Goal: Task Accomplishment & Management: Use online tool/utility

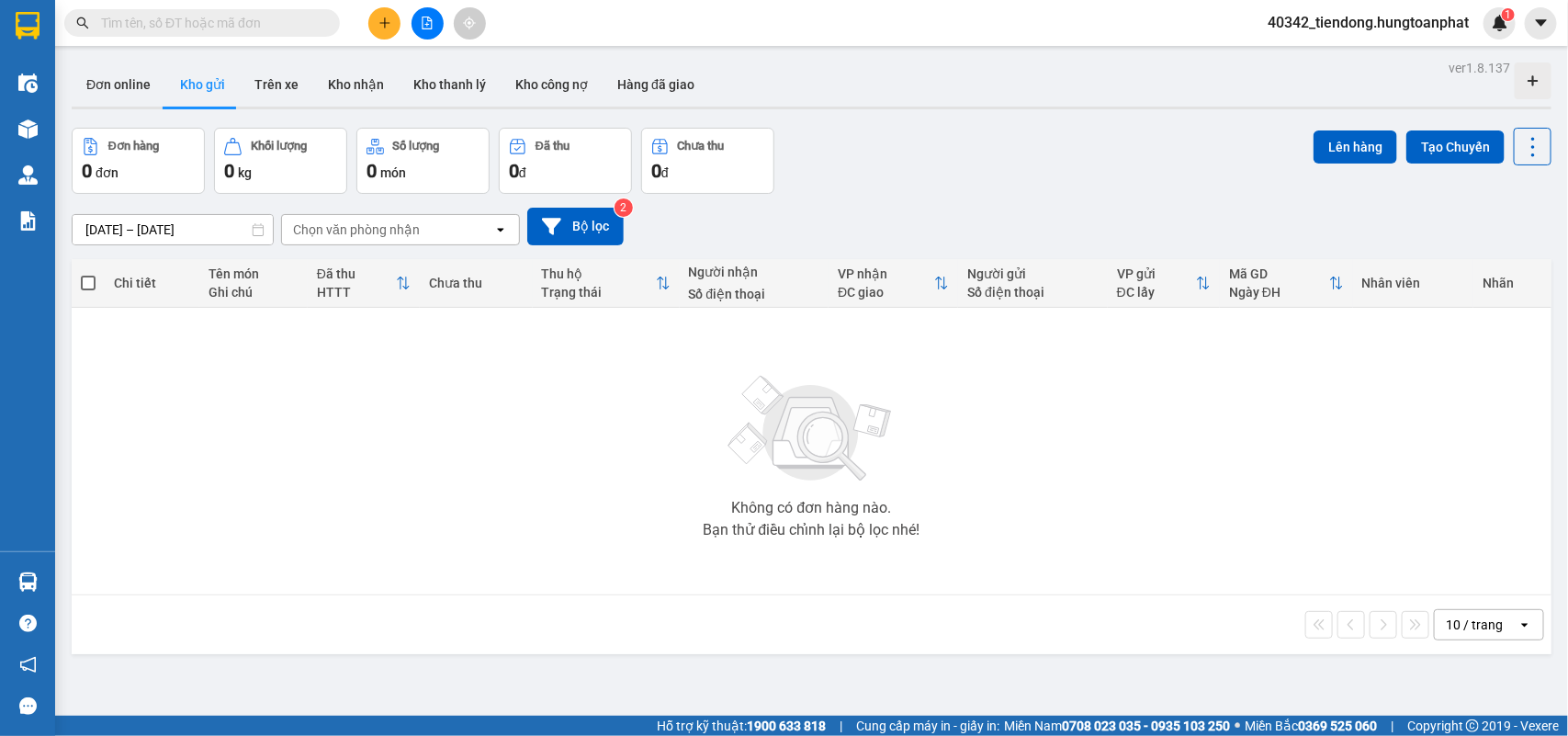
click at [416, 32] on button at bounding box center [427, 23] width 32 height 32
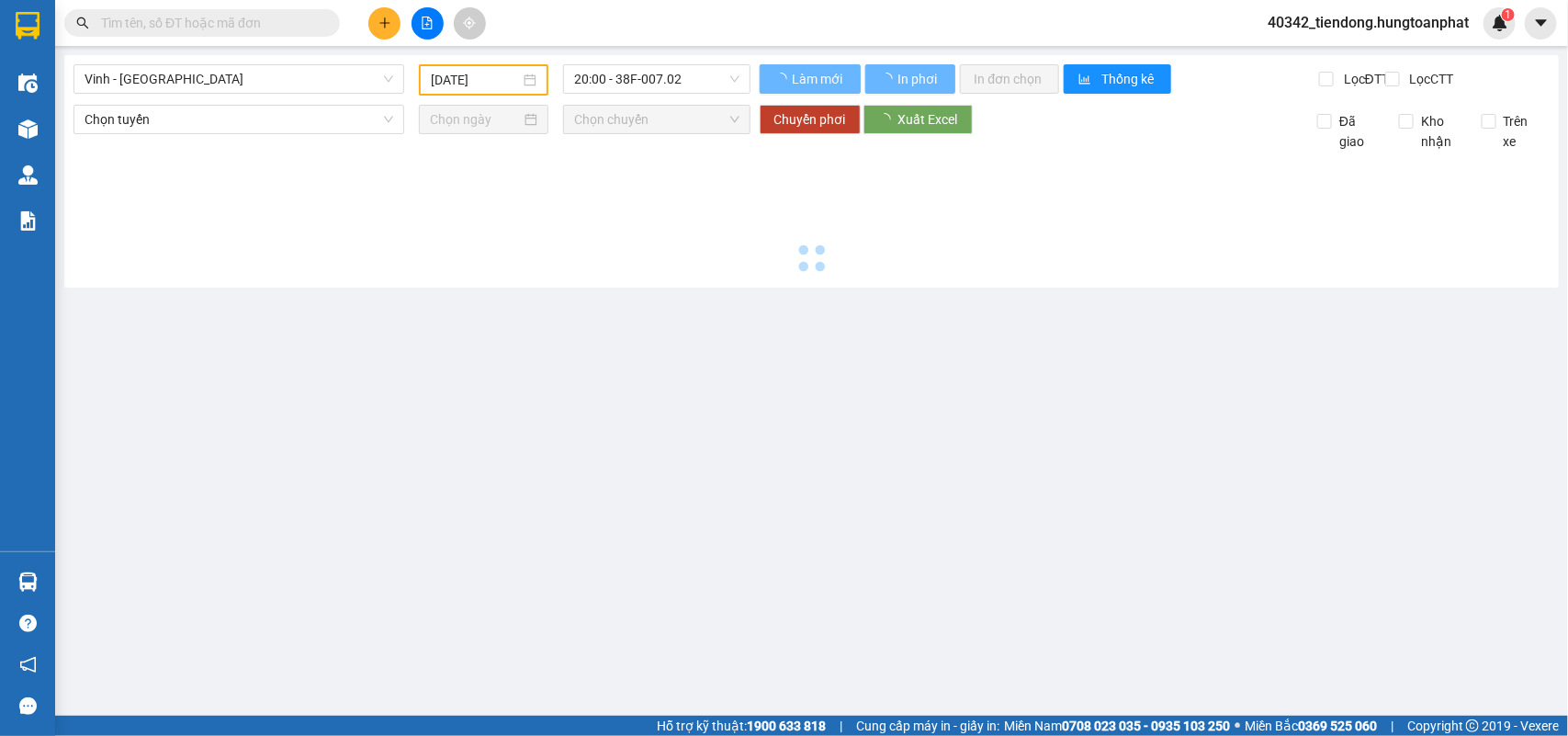
click at [434, 79] on input "[DATE]" at bounding box center [475, 79] width 89 height 20
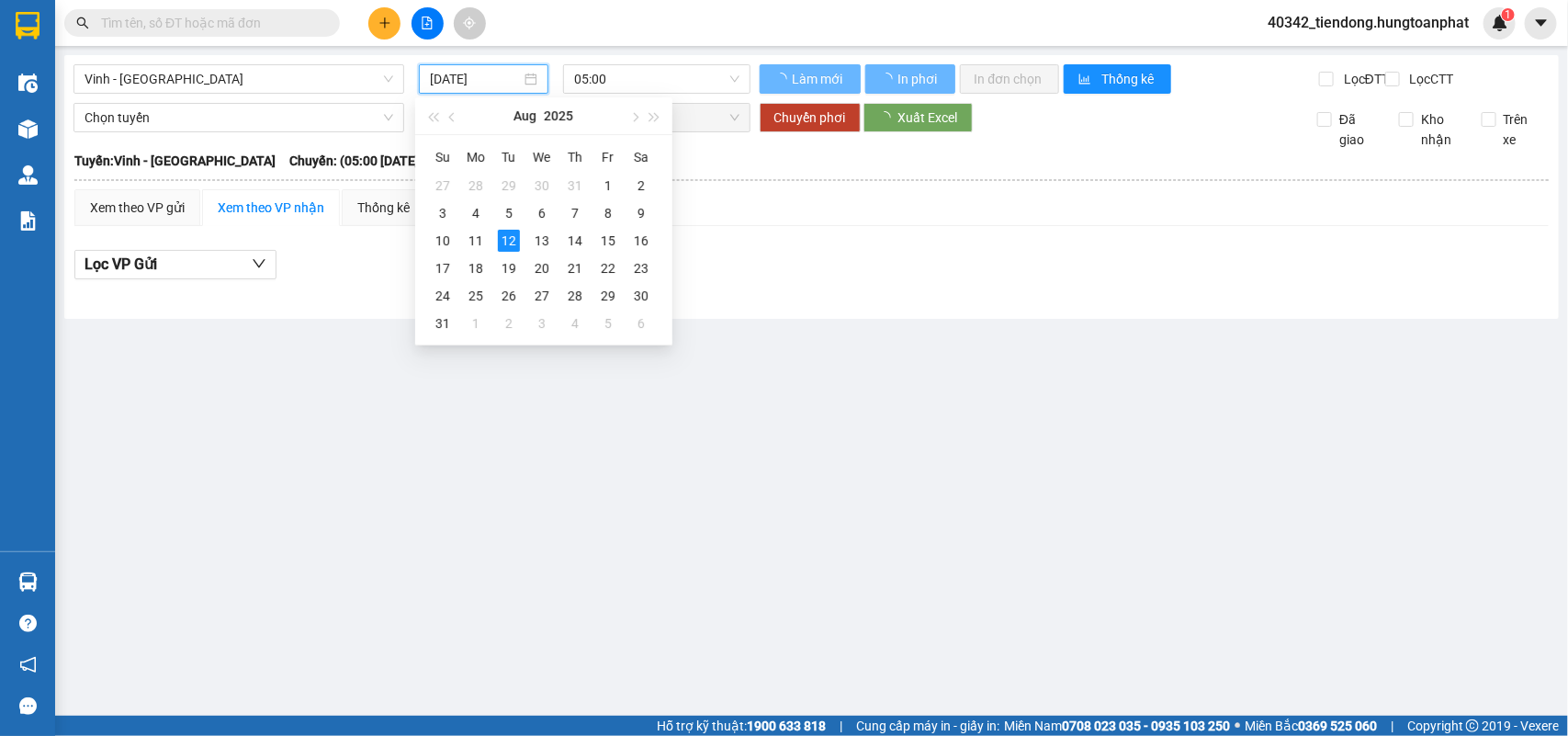
click at [434, 78] on input "[DATE]" at bounding box center [475, 78] width 91 height 20
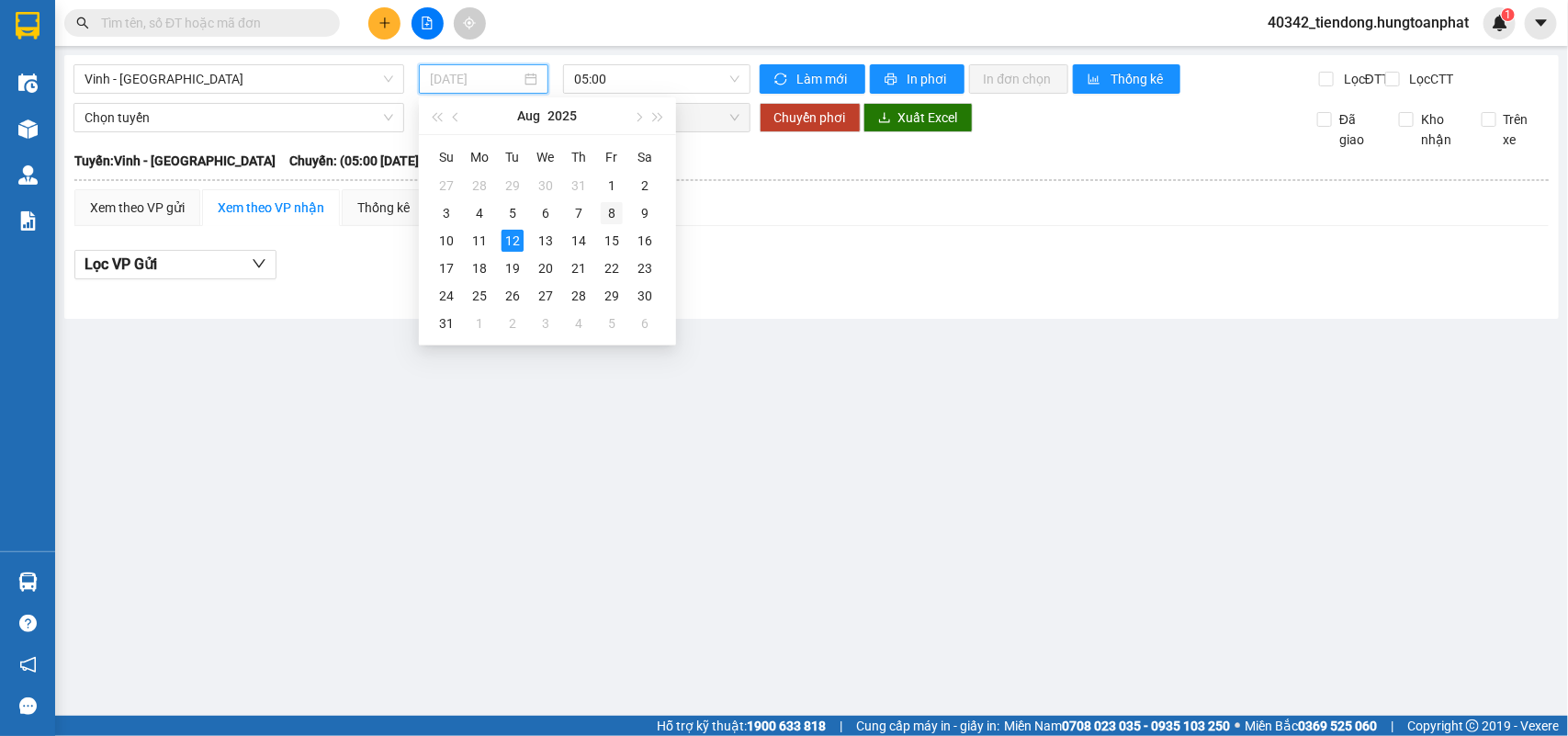
click at [615, 208] on div "8" at bounding box center [611, 212] width 22 height 22
type input "[DATE]"
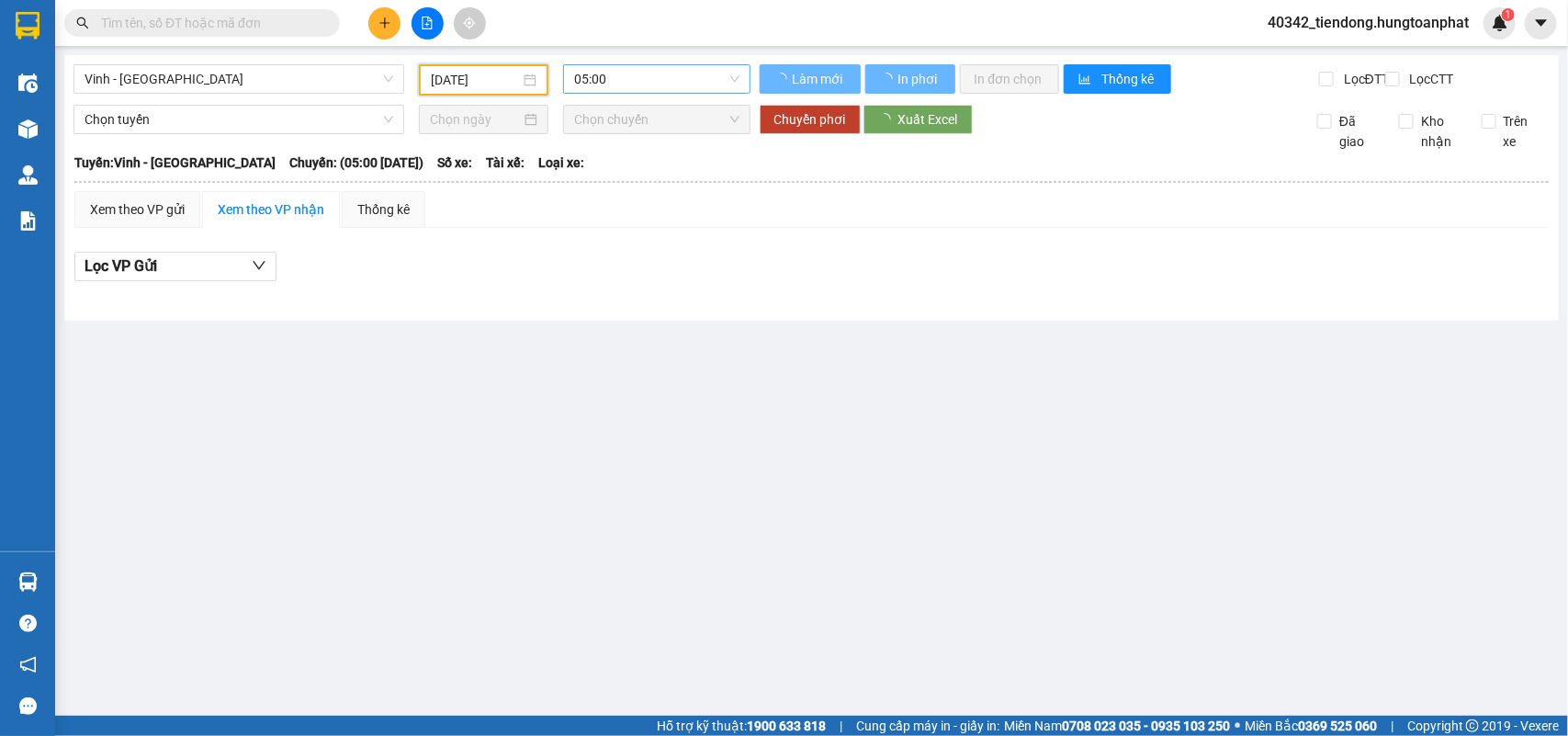
click at [650, 76] on span "05:00" at bounding box center [657, 79] width 164 height 28
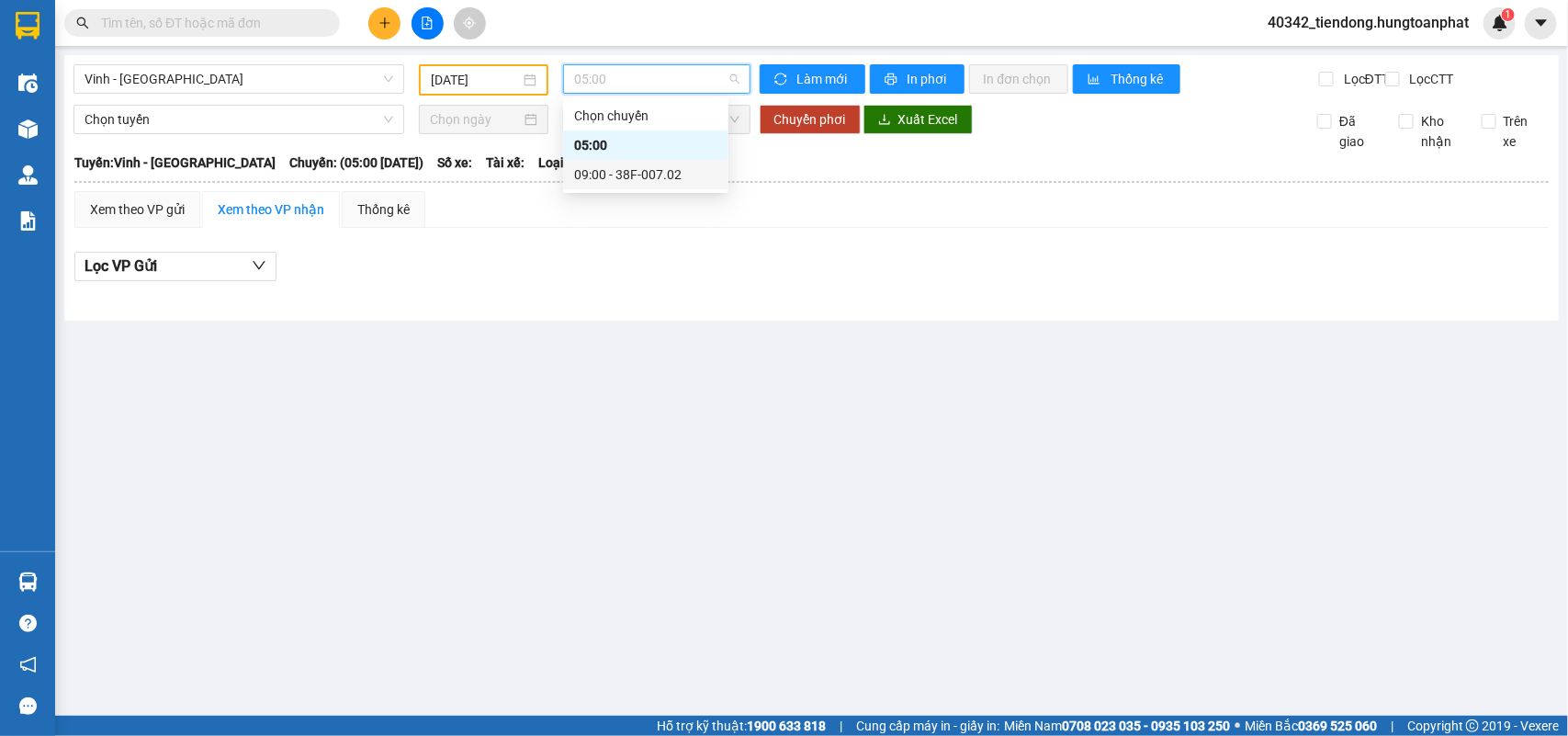
click at [655, 166] on div "09:00 - 38F-007.02" at bounding box center [646, 174] width 143 height 20
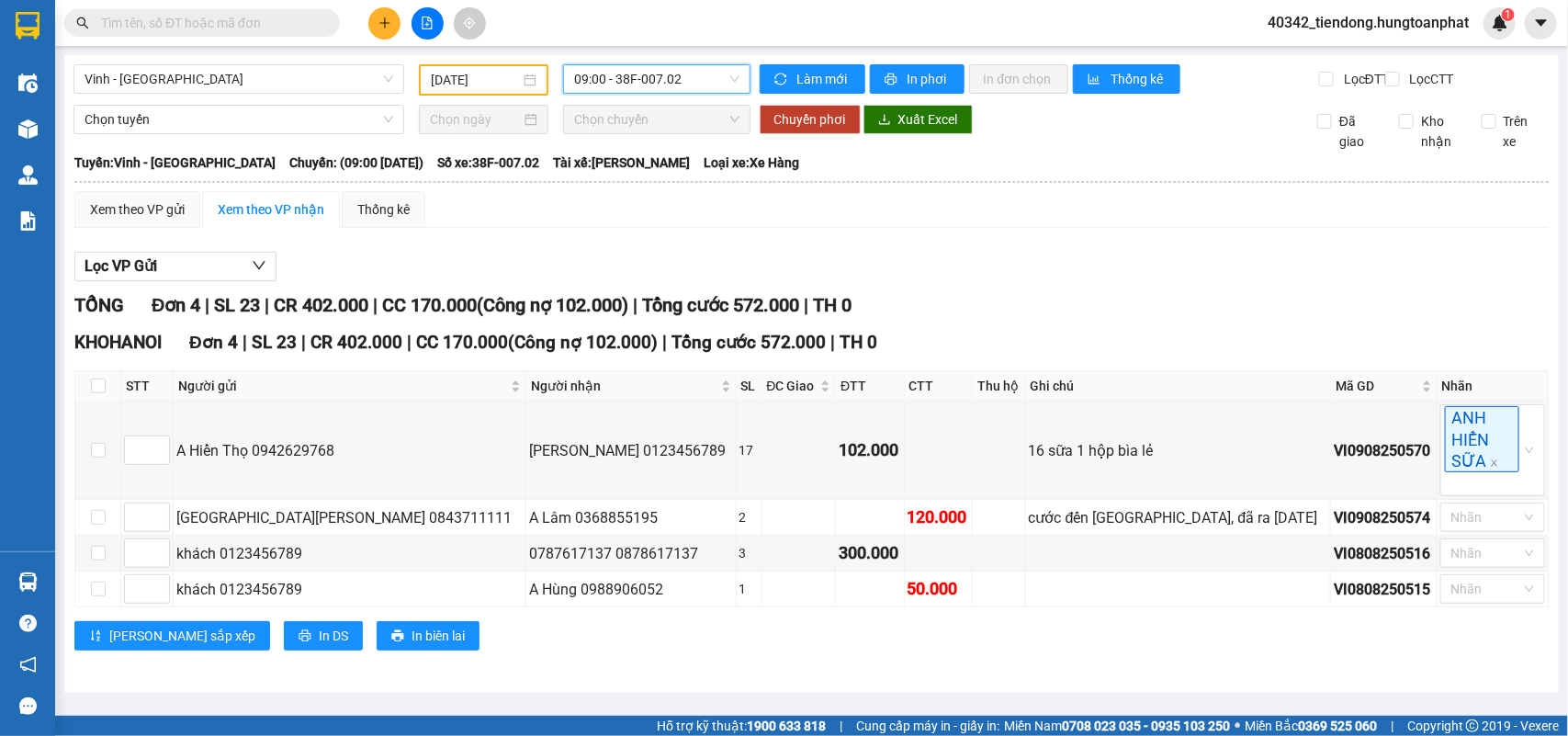
scroll to position [6, 0]
